Goal: Task Accomplishment & Management: Manage account settings

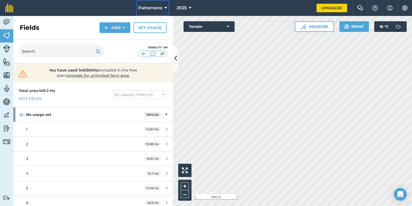
click at [154, 6] on span "Pattersons" at bounding box center [150, 8] width 24 height 6
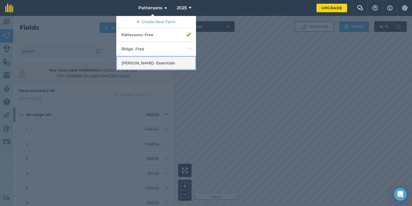
click at [137, 64] on link "[PERSON_NAME] - Essentials" at bounding box center [156, 63] width 80 height 14
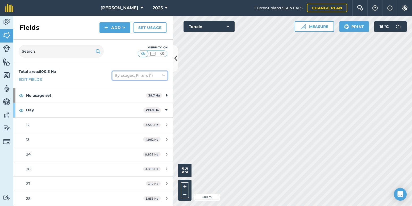
click at [153, 79] on button "By usages, Filters (1)" at bounding box center [139, 75] width 55 height 9
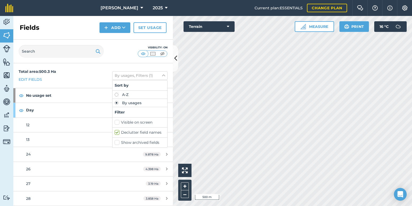
drag, startPoint x: 111, startPoint y: 131, endPoint x: 114, endPoint y: 129, distance: 3.0
click at [115, 131] on label "Declutter field names" at bounding box center [140, 133] width 51 height 6
click at [115, 131] on input "Declutter field names" at bounding box center [116, 131] width 3 height 3
checkbox input "false"
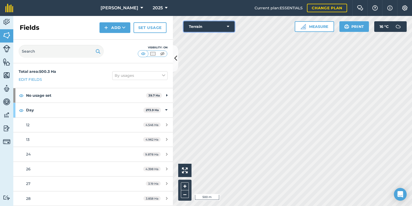
click at [198, 27] on button "Terrain" at bounding box center [208, 26] width 51 height 11
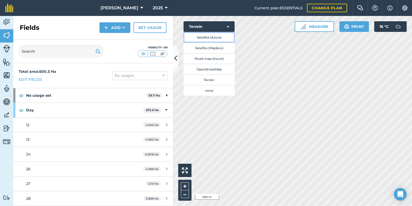
click at [211, 40] on button "Satellite (Azure)" at bounding box center [208, 37] width 51 height 11
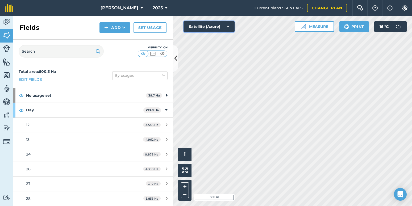
click at [223, 25] on button "Satellite (Azure)" at bounding box center [208, 26] width 51 height 11
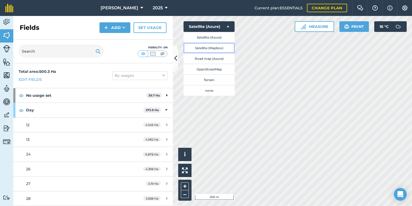
click at [219, 48] on button "Satellite (Mapbox)" at bounding box center [208, 48] width 51 height 11
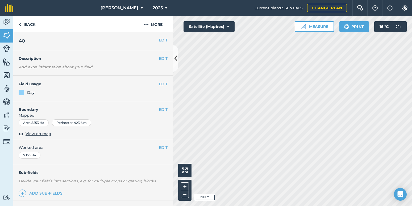
click at [20, 93] on div at bounding box center [21, 92] width 5 height 5
click at [157, 81] on div "EDIT Field usage Day" at bounding box center [93, 89] width 160 height 26
click at [159, 83] on button "EDIT" at bounding box center [163, 84] width 9 height 6
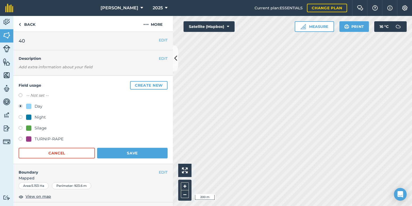
click at [32, 129] on div "Silage" at bounding box center [36, 128] width 20 height 6
radio input "true"
radio input "false"
click at [119, 152] on button "Save" at bounding box center [132, 153] width 70 height 11
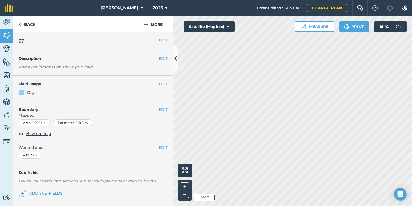
click at [160, 81] on div "EDIT Field usage Day" at bounding box center [93, 89] width 160 height 26
click at [161, 83] on button "EDIT" at bounding box center [163, 84] width 9 height 6
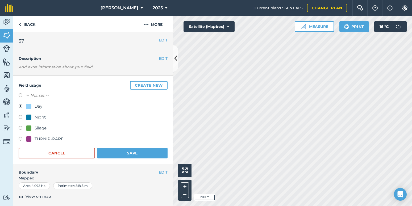
click at [39, 127] on div "Silage" at bounding box center [41, 128] width 12 height 6
radio input "true"
radio input "false"
click at [139, 154] on button "Save" at bounding box center [132, 153] width 70 height 11
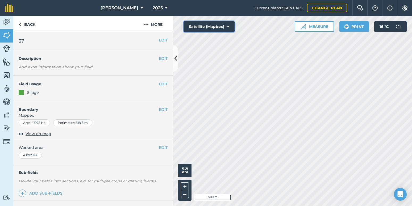
click at [209, 28] on button "Satellite (Mapbox)" at bounding box center [208, 26] width 51 height 11
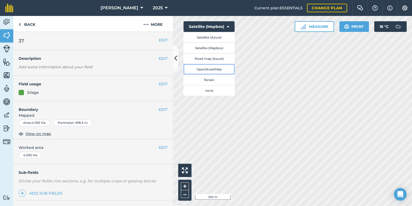
click at [215, 71] on button "OpenStreetMap" at bounding box center [208, 69] width 51 height 11
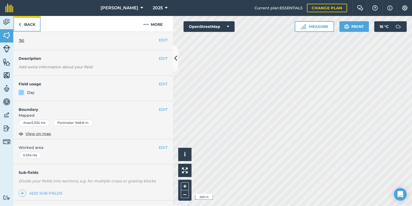
click at [29, 22] on link "Back" at bounding box center [26, 24] width 27 height 16
click at [6, 22] on img at bounding box center [6, 22] width 7 height 8
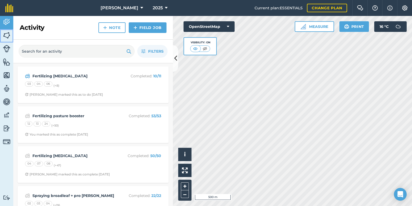
click at [6, 37] on img at bounding box center [6, 35] width 7 height 8
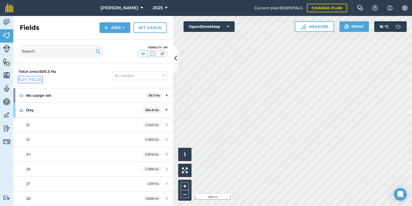
click at [33, 79] on link "Edit fields" at bounding box center [30, 80] width 23 height 6
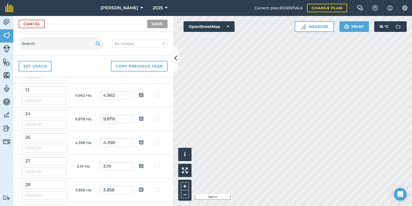
scroll to position [86, 0]
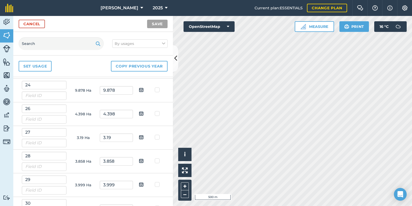
click at [155, 111] on label at bounding box center [158, 111] width 6 height 0
click at [158, 114] on input "checkbox" at bounding box center [159, 112] width 3 height 3
checkbox input "true"
click at [155, 135] on label at bounding box center [158, 135] width 6 height 0
click at [158, 135] on input "checkbox" at bounding box center [159, 136] width 3 height 3
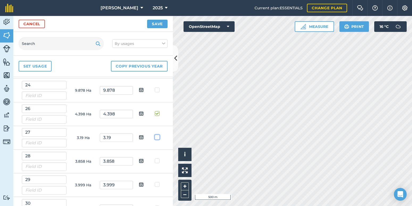
checkbox input "true"
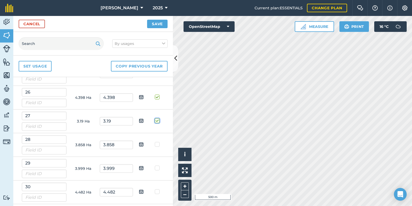
scroll to position [115, 0]
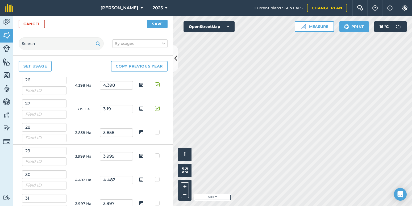
click at [155, 129] on label at bounding box center [158, 129] width 6 height 0
click at [158, 133] on input "checkbox" at bounding box center [159, 130] width 3 height 3
checkbox input "true"
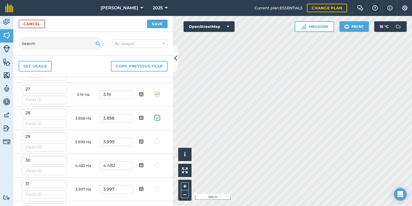
scroll to position [144, 0]
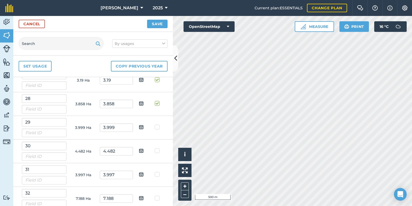
click at [155, 124] on label at bounding box center [158, 124] width 6 height 0
click at [158, 127] on input "checkbox" at bounding box center [159, 125] width 3 height 3
checkbox input "true"
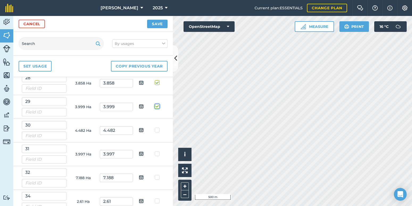
scroll to position [172, 0]
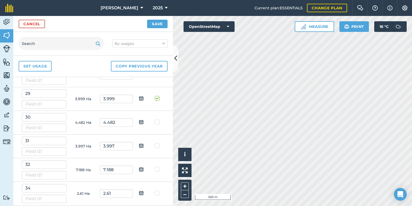
click at [155, 119] on label at bounding box center [158, 119] width 6 height 0
click at [158, 123] on input "checkbox" at bounding box center [159, 120] width 3 height 3
checkbox input "true"
click at [35, 69] on link "Set usage" at bounding box center [35, 66] width 33 height 11
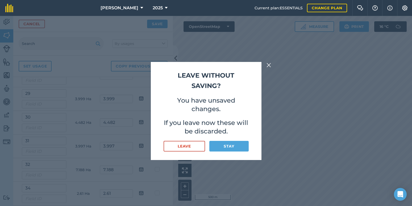
click at [269, 66] on img at bounding box center [268, 65] width 5 height 6
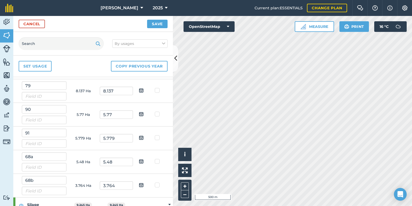
scroll to position [1834, 0]
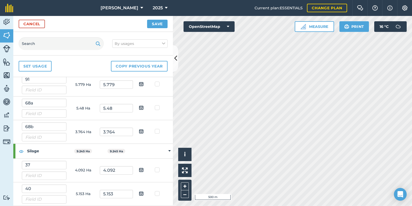
click at [155, 172] on td at bounding box center [158, 171] width 17 height 24
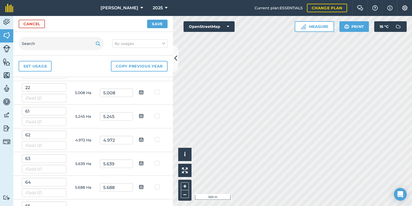
scroll to position [1403, 0]
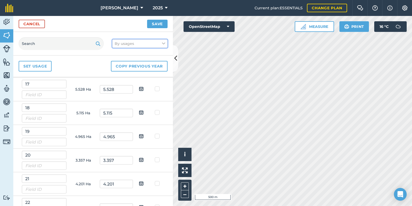
click at [143, 46] on button "By usages" at bounding box center [139, 43] width 55 height 9
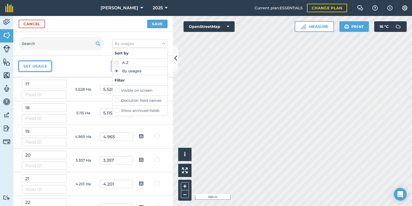
click at [35, 66] on link "Set usage" at bounding box center [35, 66] width 33 height 11
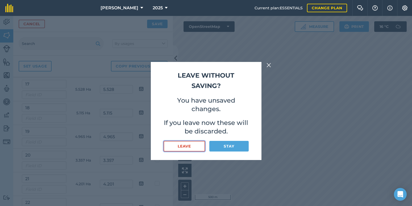
click at [193, 143] on button "Leave" at bounding box center [184, 146] width 42 height 11
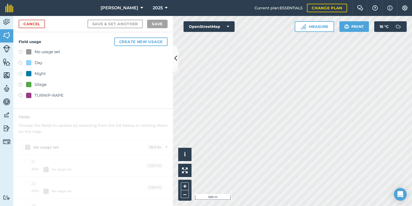
click at [30, 84] on div at bounding box center [28, 84] width 5 height 5
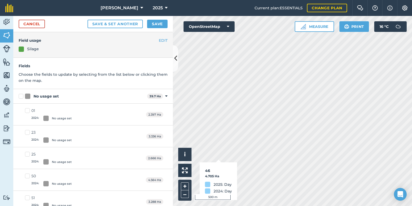
checkbox input "true"
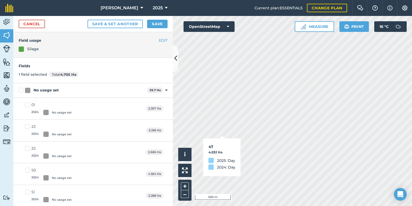
checkbox input "true"
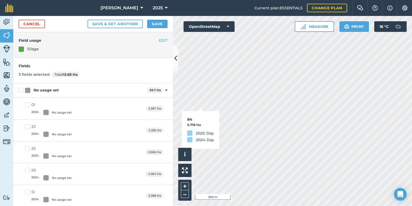
checkbox input "true"
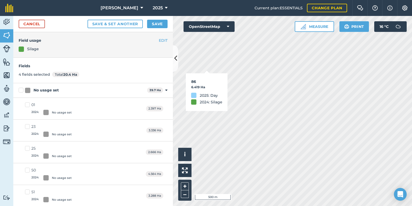
checkbox input "true"
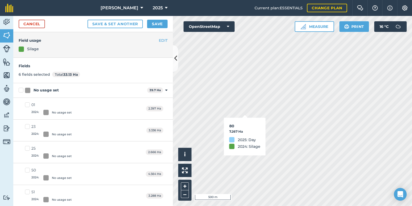
checkbox input "true"
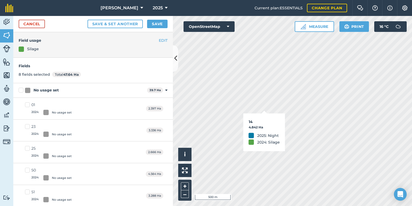
checkbox input "true"
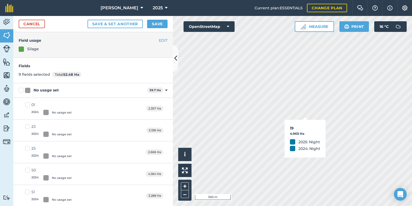
checkbox input "true"
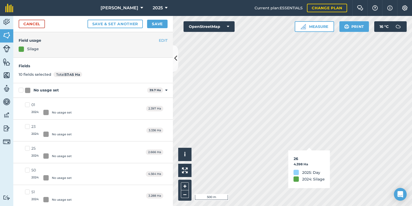
checkbox input "true"
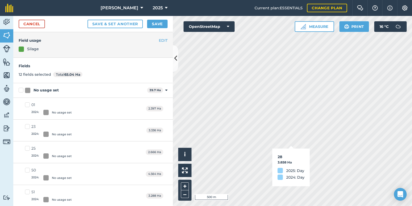
checkbox input "true"
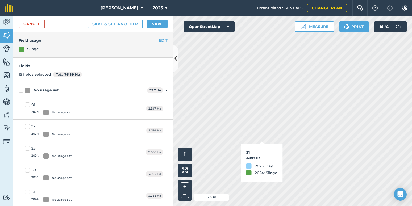
checkbox input "false"
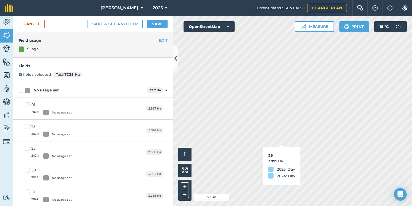
checkbox input "true"
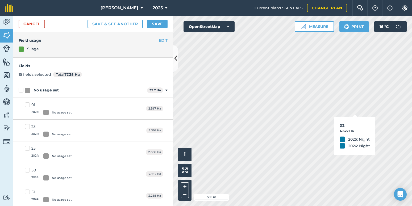
checkbox input "true"
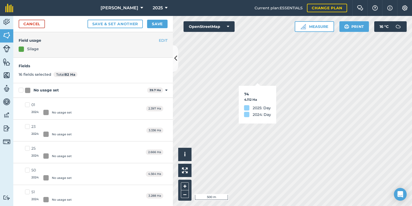
checkbox input "true"
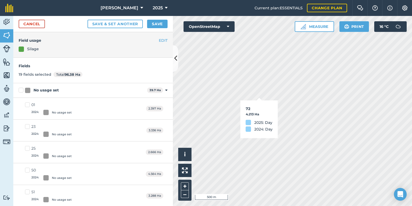
checkbox input "true"
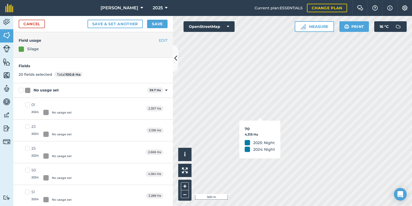
checkbox input "true"
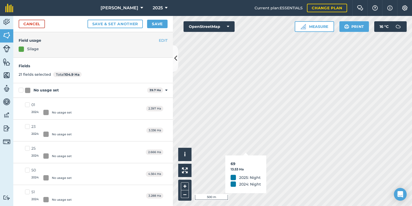
checkbox input "true"
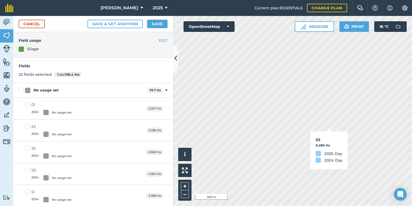
checkbox input "true"
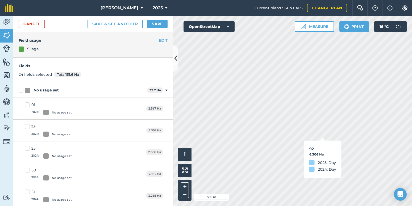
checkbox input "true"
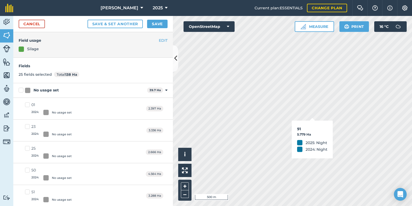
checkbox input "true"
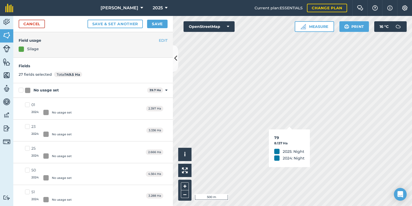
checkbox input "true"
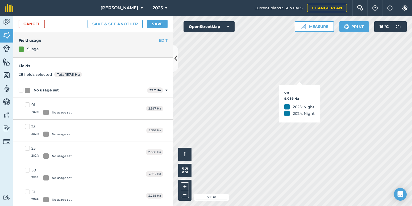
checkbox input "true"
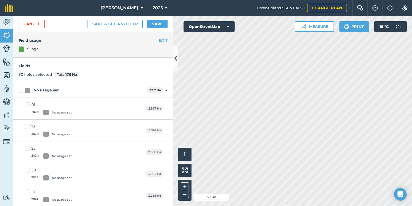
checkbox input "false"
checkbox input "true"
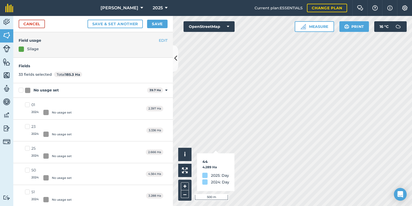
checkbox input "true"
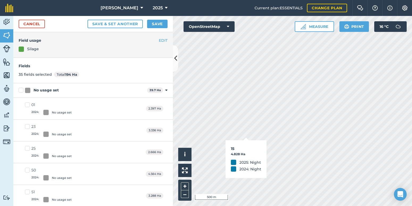
checkbox input "true"
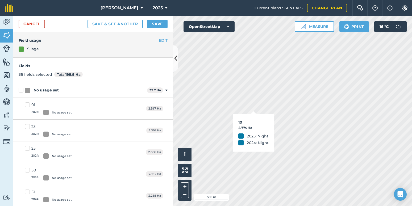
checkbox input "true"
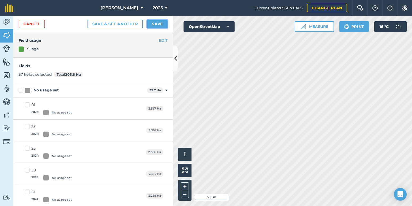
click at [157, 27] on button "Save" at bounding box center [157, 24] width 20 height 9
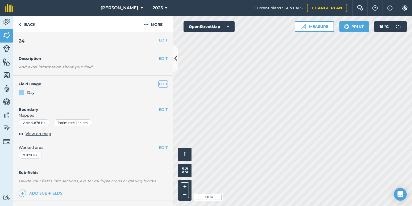
click at [161, 86] on button "EDIT" at bounding box center [163, 84] width 9 height 6
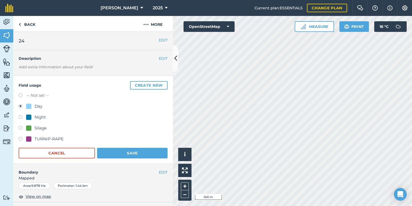
click at [39, 95] on label "-- Not set --" at bounding box center [37, 95] width 23 height 6
radio input "true"
radio input "false"
click at [127, 150] on button "Save" at bounding box center [132, 153] width 70 height 11
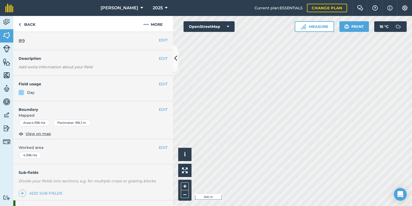
click at [154, 82] on h4 "Field usage" at bounding box center [89, 84] width 140 height 6
click at [160, 83] on button "EDIT" at bounding box center [163, 84] width 9 height 6
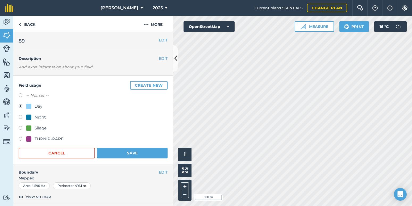
click at [33, 141] on div "TURNIP-RAPE" at bounding box center [44, 139] width 37 height 6
radio input "true"
radio input "false"
click at [114, 150] on button "Save" at bounding box center [132, 153] width 70 height 11
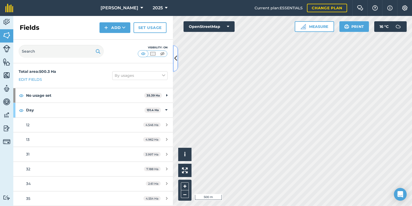
click at [176, 60] on icon at bounding box center [175, 58] width 3 height 9
